Goal: Information Seeking & Learning: Learn about a topic

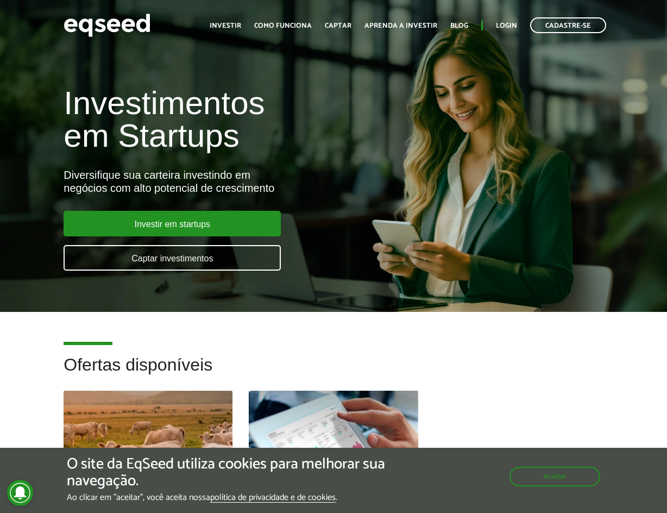
click at [634, 91] on div "Investimentos em Startups Diversifique sua carteira investindo em negócios com …" at bounding box center [333, 172] width 667 height 214
click at [123, 25] on img at bounding box center [107, 25] width 87 height 29
click at [337, 22] on link "Captar" at bounding box center [338, 25] width 27 height 7
